Goal: Connect with others: Connect with others

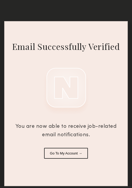
click at [59, 155] on button "Go To My Account →" at bounding box center [66, 153] width 44 height 11
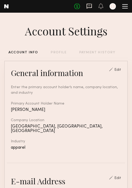
click at [91, 4] on icon at bounding box center [89, 6] width 6 height 6
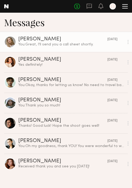
click at [6, 41] on div at bounding box center [10, 42] width 12 height 12
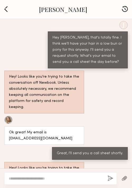
scroll to position [566, 0]
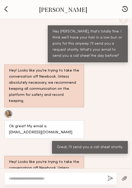
click at [67, 7] on link "Shannon B." at bounding box center [63, 9] width 48 height 8
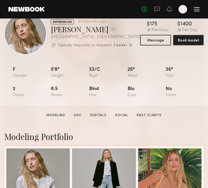
scroll to position [15, 0]
